Goal: Find specific page/section: Find specific page/section

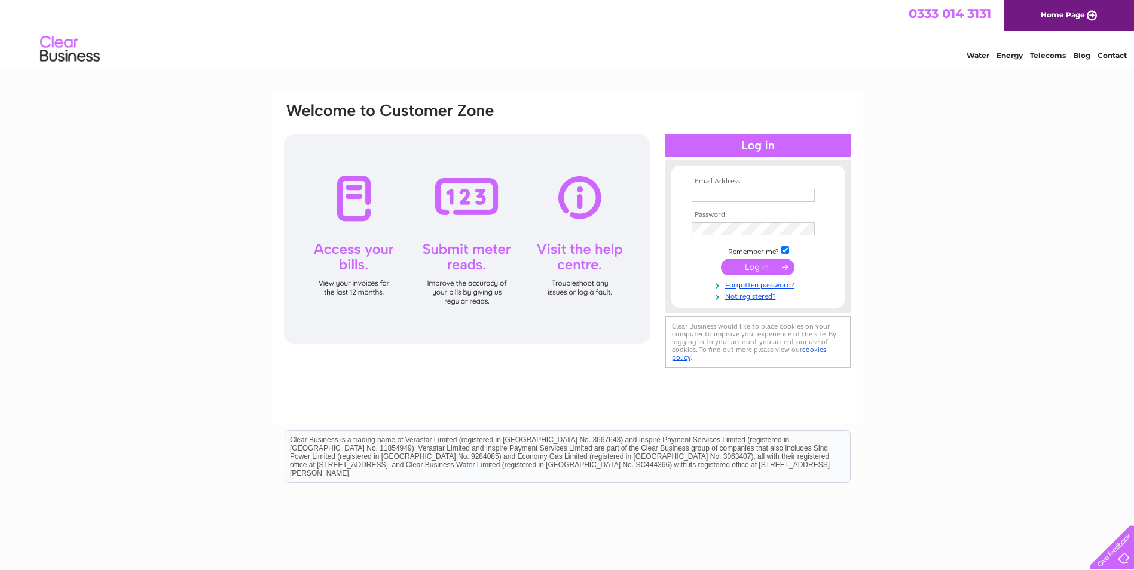
type input "matt@gmgcontractors.co.uk"
click at [758, 270] on input "submit" at bounding box center [758, 267] width 74 height 17
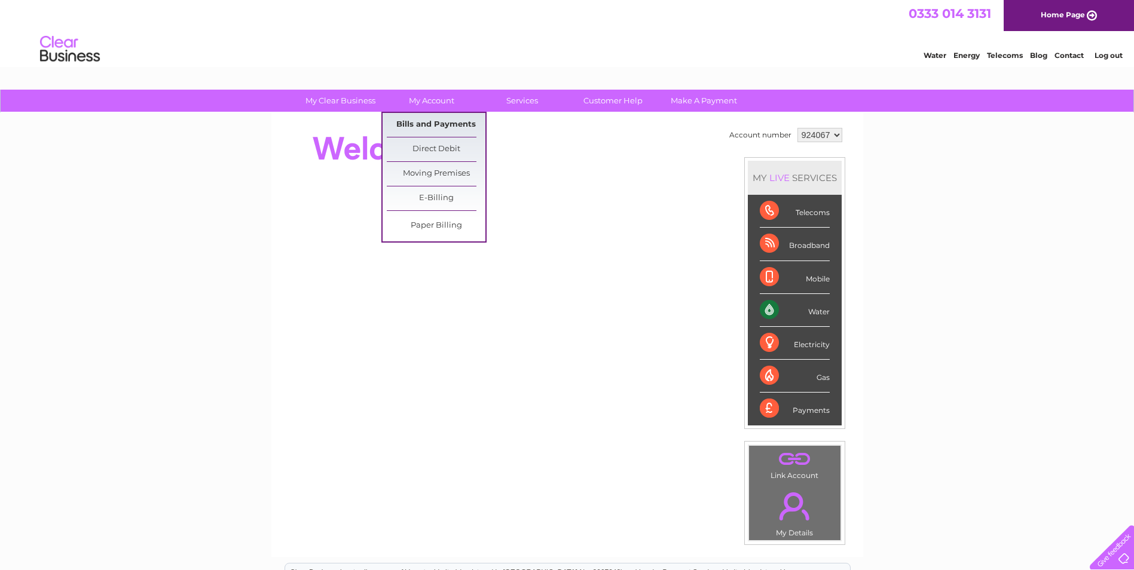
click at [424, 122] on link "Bills and Payments" at bounding box center [436, 125] width 99 height 24
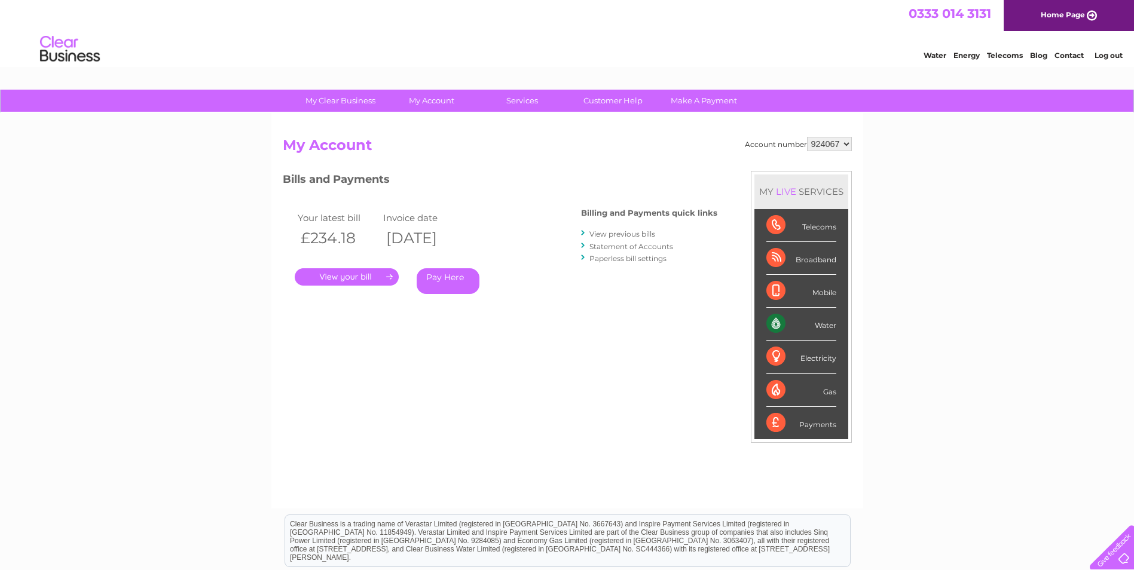
click at [331, 277] on link "." at bounding box center [347, 276] width 104 height 17
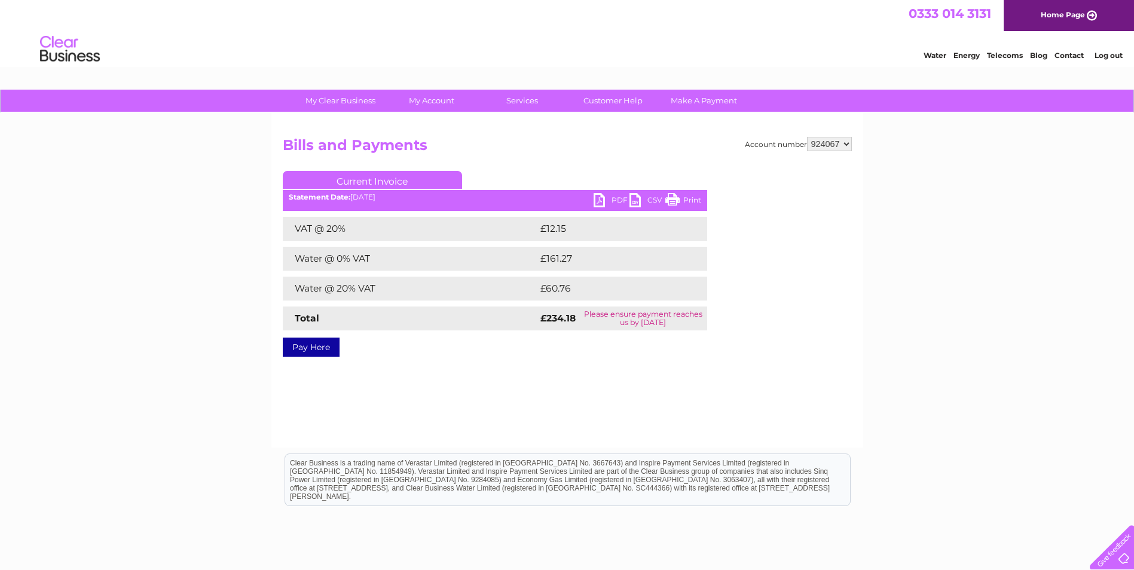
click at [607, 198] on link "PDF" at bounding box center [612, 201] width 36 height 17
